Goal: Task Accomplishment & Management: Manage account settings

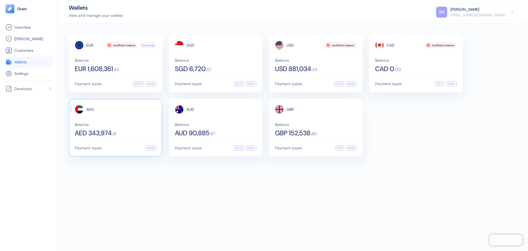
click at [134, 127] on div "Balance AED 343,974 . 81" at bounding box center [115, 129] width 81 height 14
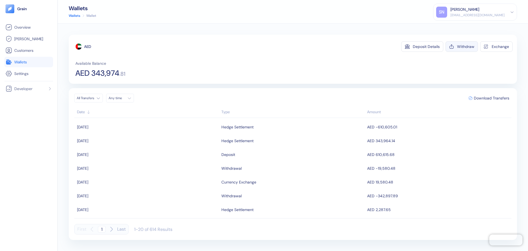
click at [465, 50] on button "Withdraw" at bounding box center [462, 46] width 32 height 10
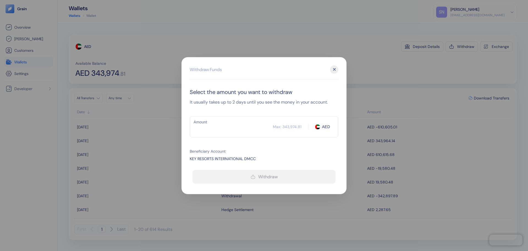
click at [219, 128] on input "Amount" at bounding box center [231, 127] width 83 height 14
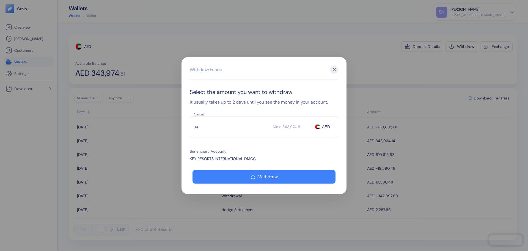
type input "3"
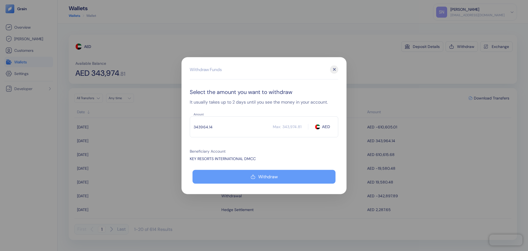
type input "343964.14"
click at [268, 178] on div "Withdraw" at bounding box center [268, 176] width 20 height 4
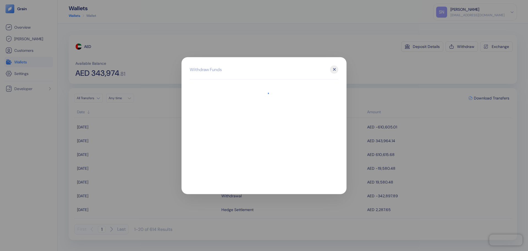
click at [401, 84] on div at bounding box center [264, 125] width 528 height 251
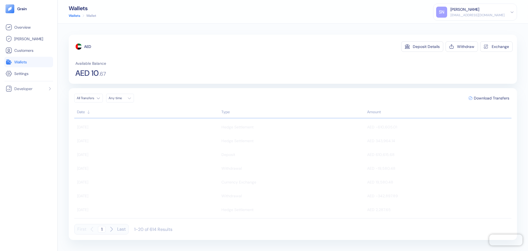
click at [34, 57] on li "Wallets" at bounding box center [28, 62] width 49 height 10
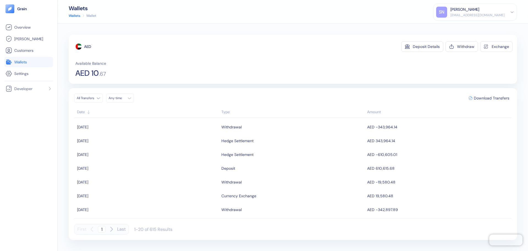
click at [31, 60] on link "Wallets" at bounding box center [29, 62] width 46 height 7
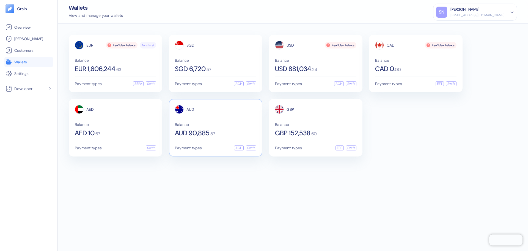
click at [210, 119] on div "AUD Balance AUD 90,885 . 57" at bounding box center [215, 120] width 81 height 31
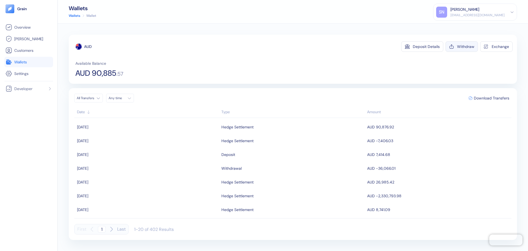
click at [463, 46] on div "Withdraw" at bounding box center [465, 47] width 17 height 4
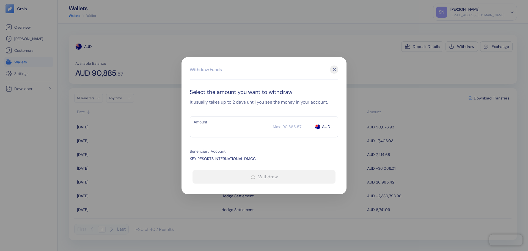
click at [231, 126] on input "Amount" at bounding box center [231, 127] width 83 height 14
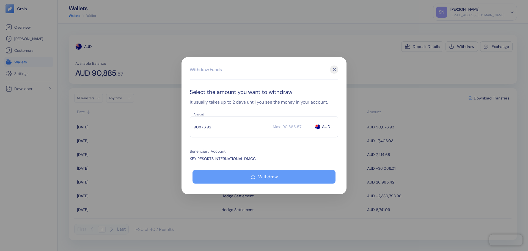
type input "90876.92"
click at [254, 176] on icon "button" at bounding box center [253, 176] width 5 height 7
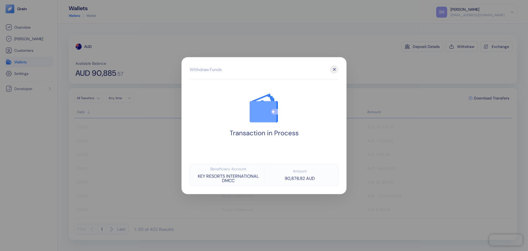
click at [437, 72] on div at bounding box center [264, 125] width 528 height 251
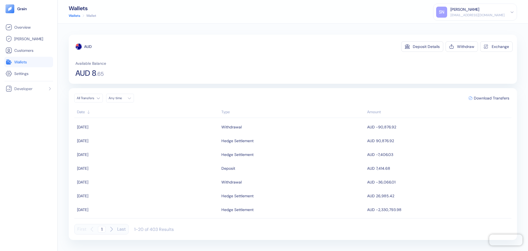
click at [32, 61] on link "Wallets" at bounding box center [29, 62] width 46 height 7
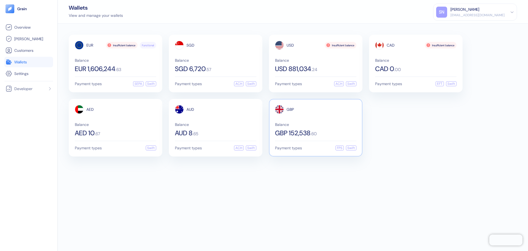
click at [314, 123] on span "Balance" at bounding box center [315, 124] width 81 height 4
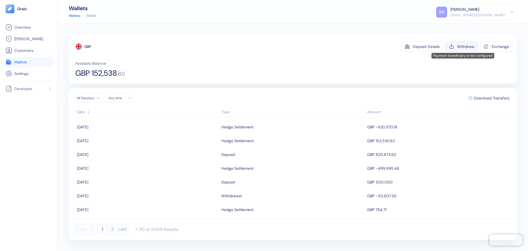
click at [465, 48] on div "Withdraw" at bounding box center [465, 47] width 17 height 4
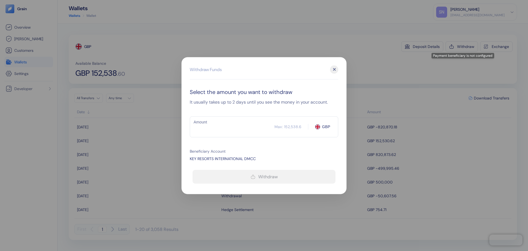
click at [241, 123] on input "Amount" at bounding box center [232, 127] width 85 height 14
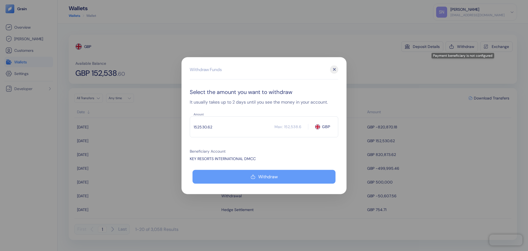
type input "152530.62"
click at [311, 178] on button "Withdraw" at bounding box center [264, 176] width 143 height 14
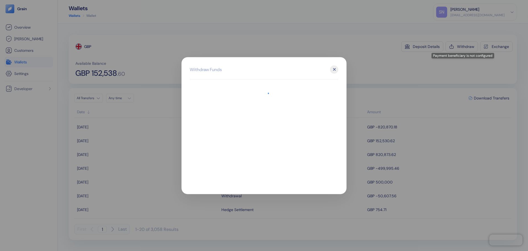
click at [412, 65] on div at bounding box center [264, 125] width 528 height 251
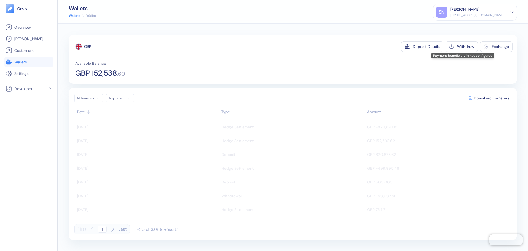
click at [35, 64] on link "Wallets" at bounding box center [29, 62] width 46 height 7
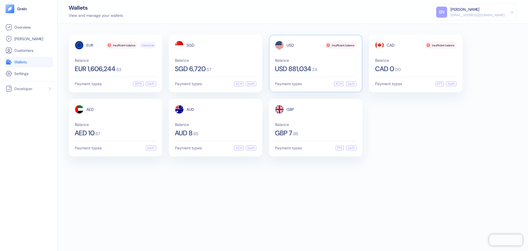
click at [316, 60] on span "Balance" at bounding box center [315, 60] width 81 height 4
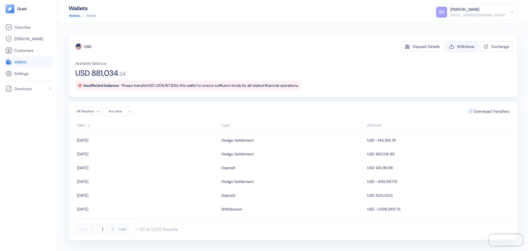
click at [459, 48] on div "Withdraw" at bounding box center [465, 47] width 17 height 4
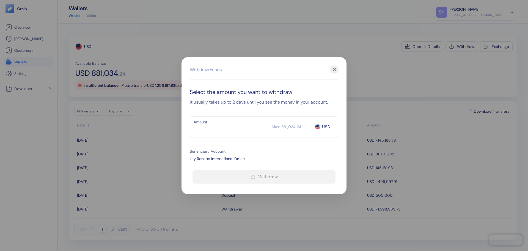
click at [237, 127] on input "Amount" at bounding box center [231, 127] width 82 height 14
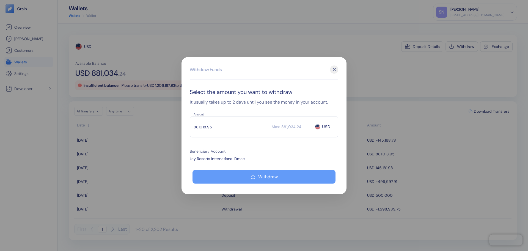
type input "881018.95"
click at [298, 176] on button "Withdraw" at bounding box center [264, 176] width 143 height 14
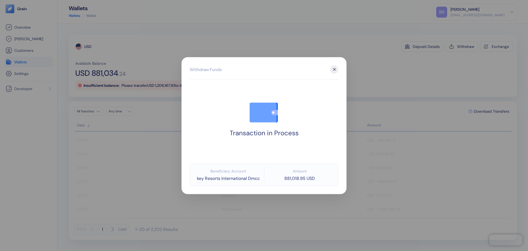
click at [398, 51] on div at bounding box center [264, 125] width 528 height 251
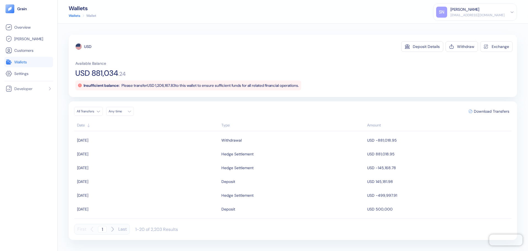
click at [26, 60] on span "Wallets" at bounding box center [20, 62] width 13 height 6
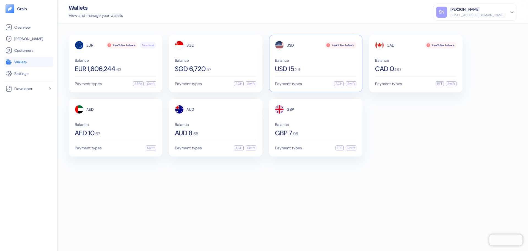
click at [335, 65] on div "Balance USD 15 . 29" at bounding box center [315, 65] width 81 height 14
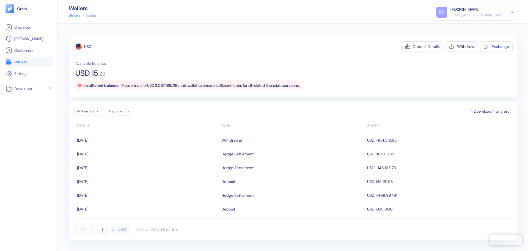
click at [39, 64] on link "Wallets" at bounding box center [29, 62] width 46 height 7
